Goal: Obtain resource: Download file/media

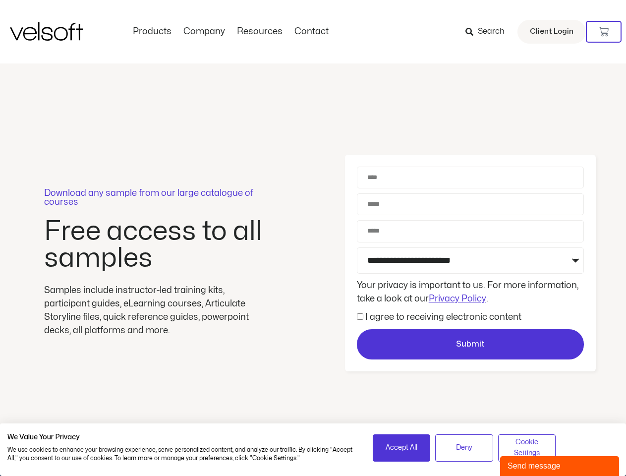
click at [313, 238] on div "Download any sample from our large catalogue of courses Free access to all samp…" at bounding box center [313, 263] width 626 height 400
click at [604, 32] on icon at bounding box center [604, 32] width 10 height 10
click at [402, 448] on span "Accept All" at bounding box center [402, 447] width 32 height 11
click at [464, 448] on span "Deny" at bounding box center [464, 447] width 16 height 11
click at [527, 448] on span "Cookie Settings" at bounding box center [527, 448] width 45 height 22
